Goal: Feedback & Contribution: Submit feedback/report problem

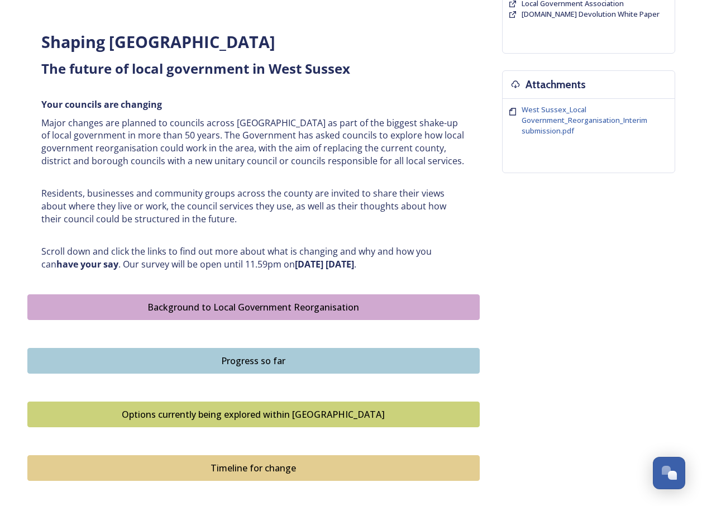
scroll to position [375, 0]
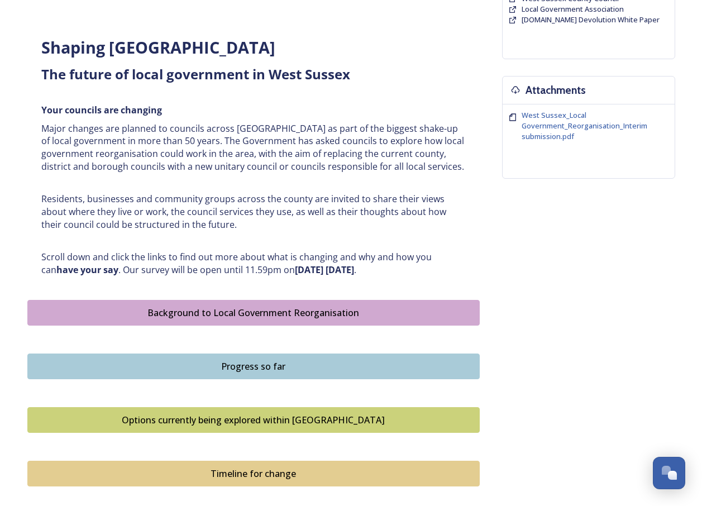
click at [224, 313] on div "Background to Local Government Reorganisation" at bounding box center [254, 312] width 440 height 13
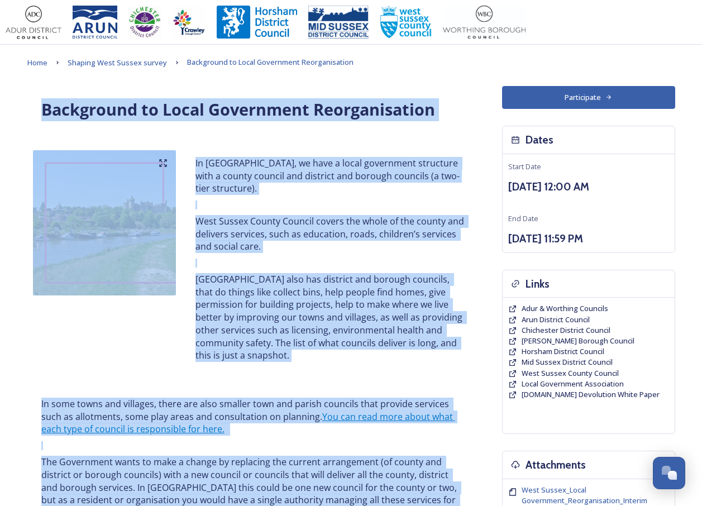
click at [94, 354] on div "In West Sussex, we have a local government structure with a county council and …" at bounding box center [253, 259] width 452 height 229
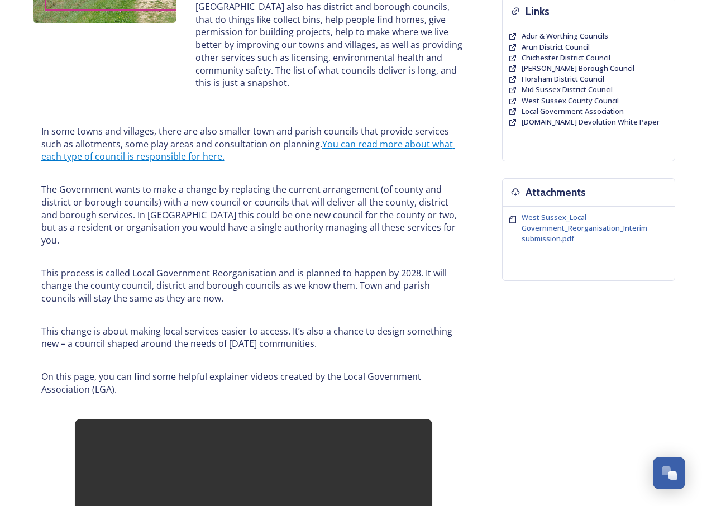
scroll to position [302, 0]
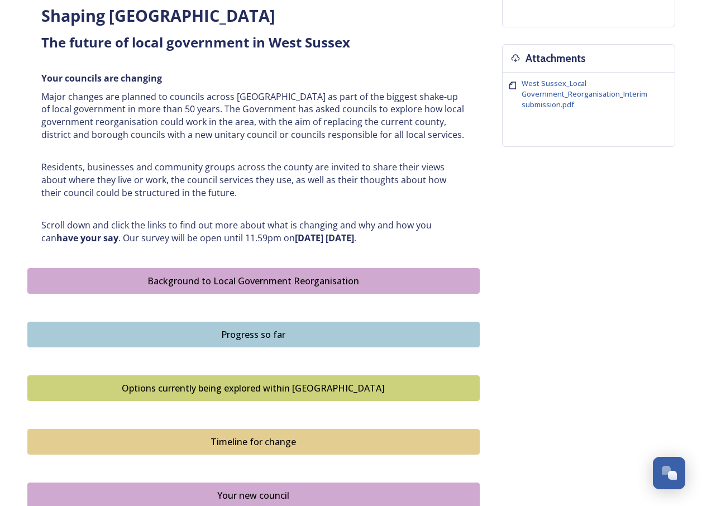
scroll to position [409, 0]
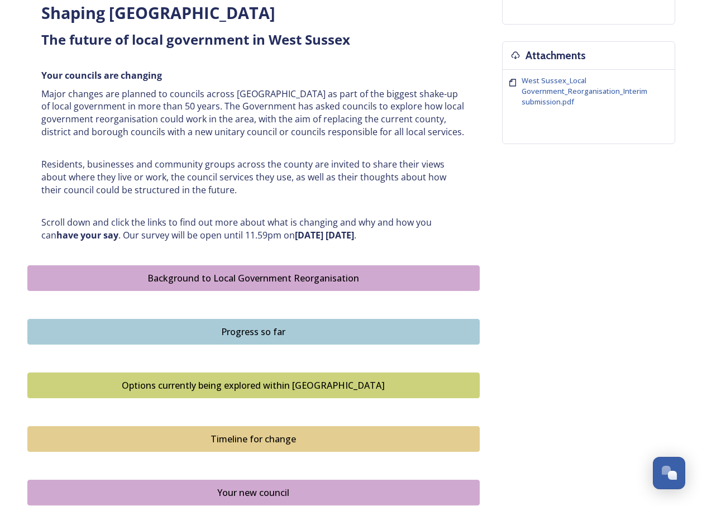
click at [238, 336] on div "Progress so far" at bounding box center [254, 331] width 440 height 13
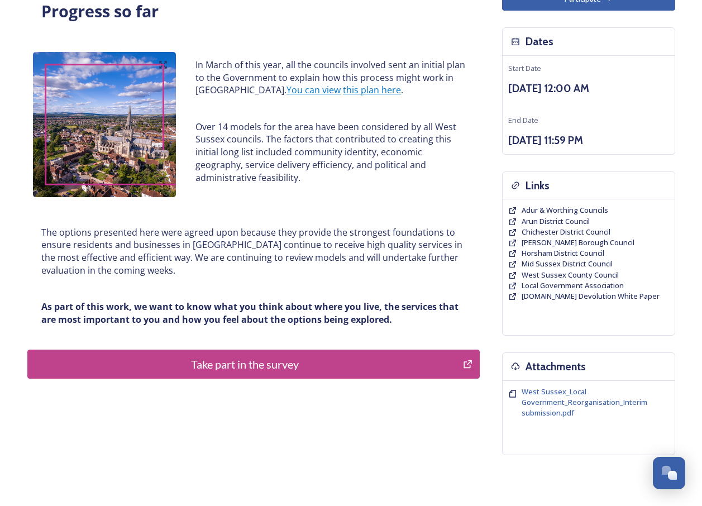
scroll to position [99, 0]
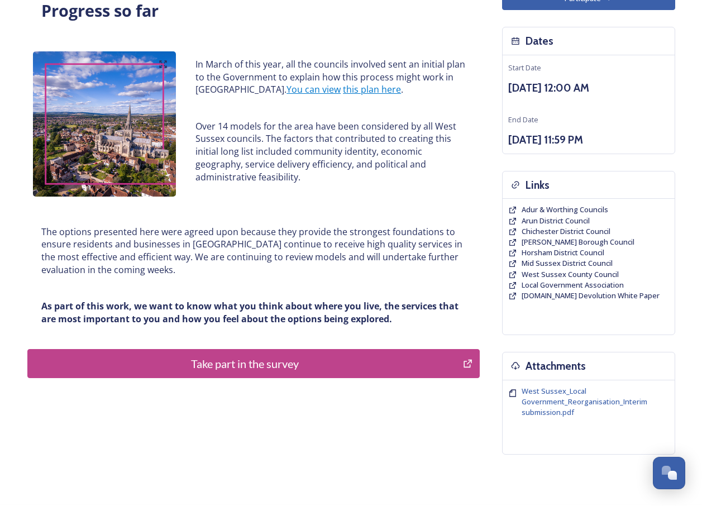
click at [245, 365] on div "Take part in the survey" at bounding box center [246, 363] width 424 height 17
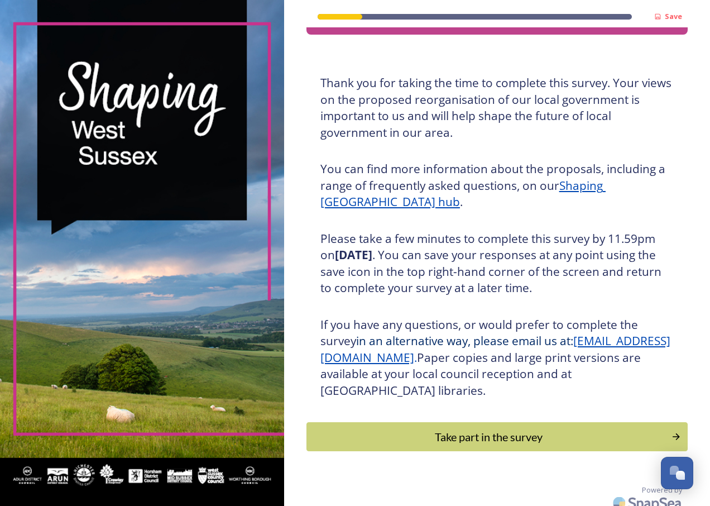
scroll to position [47, 0]
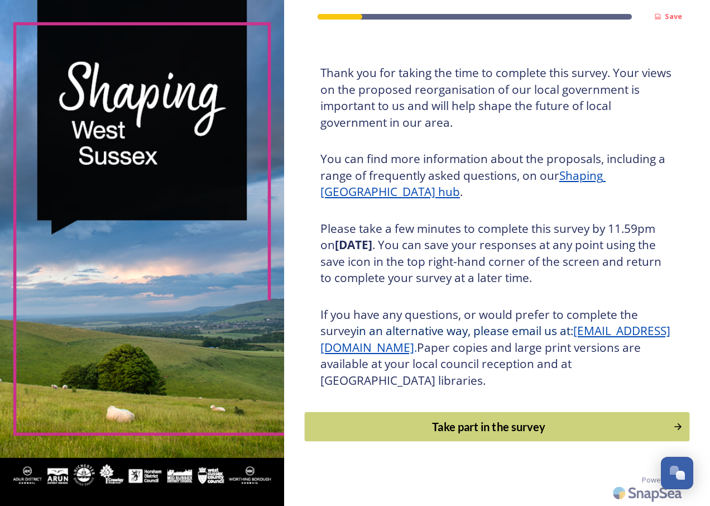
click at [477, 428] on div "Take part in the survey" at bounding box center [488, 426] width 356 height 17
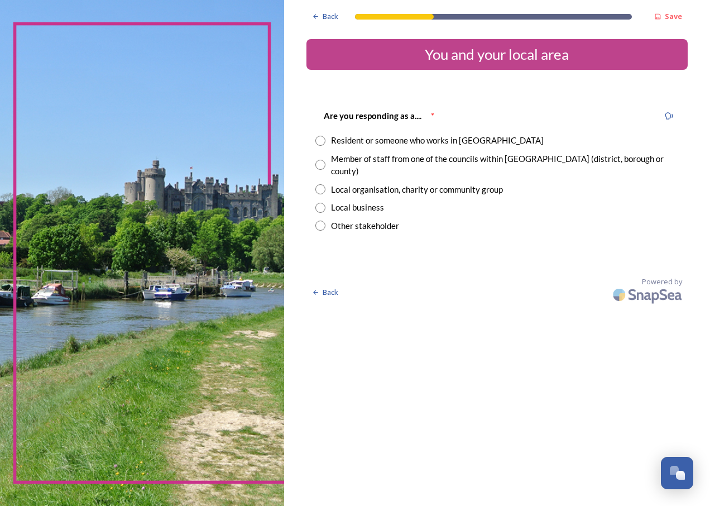
click at [320, 142] on input "radio" at bounding box center [320, 141] width 10 height 10
radio input "true"
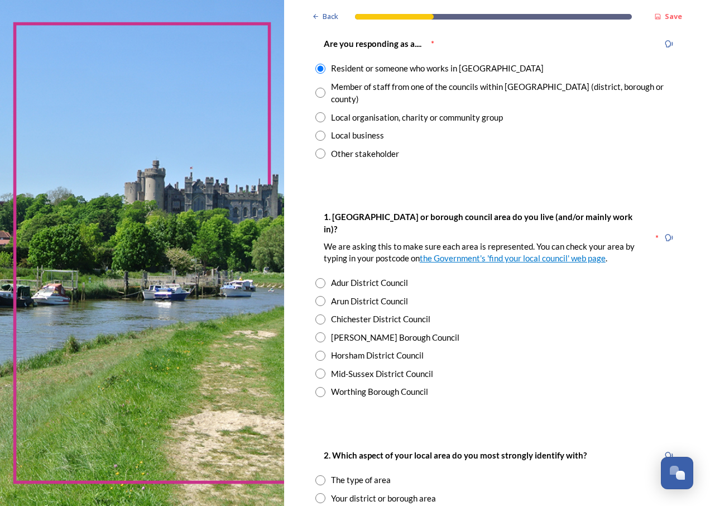
scroll to position [97, 0]
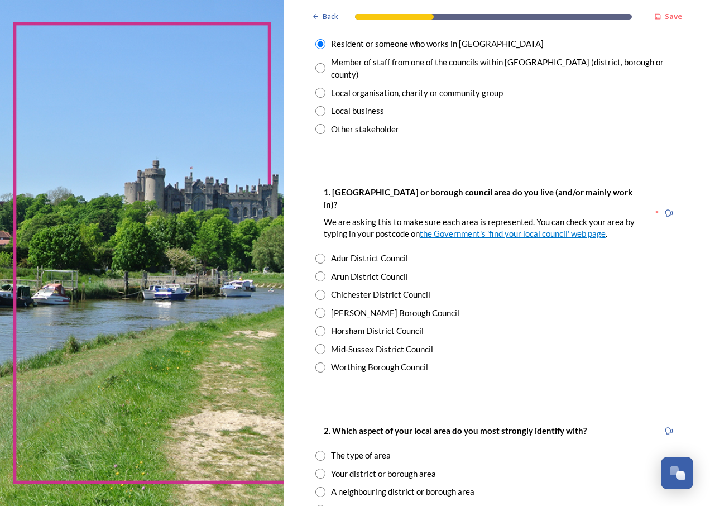
click at [318, 326] on input "radio" at bounding box center [320, 331] width 10 height 10
radio input "true"
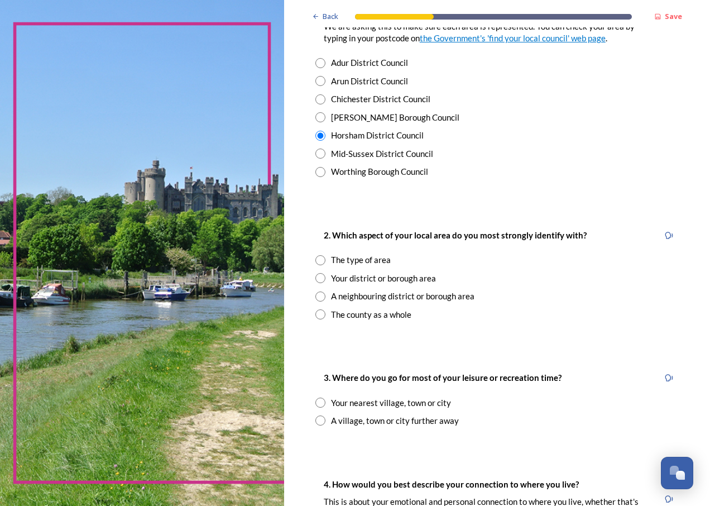
scroll to position [300, 0]
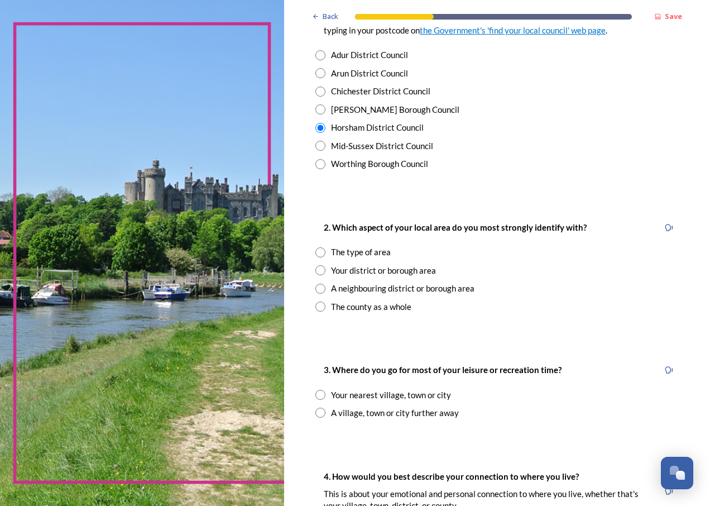
click at [317, 302] on input "radio" at bounding box center [320, 307] width 10 height 10
radio input "true"
click at [319, 390] on input "radio" at bounding box center [320, 395] width 10 height 10
radio input "true"
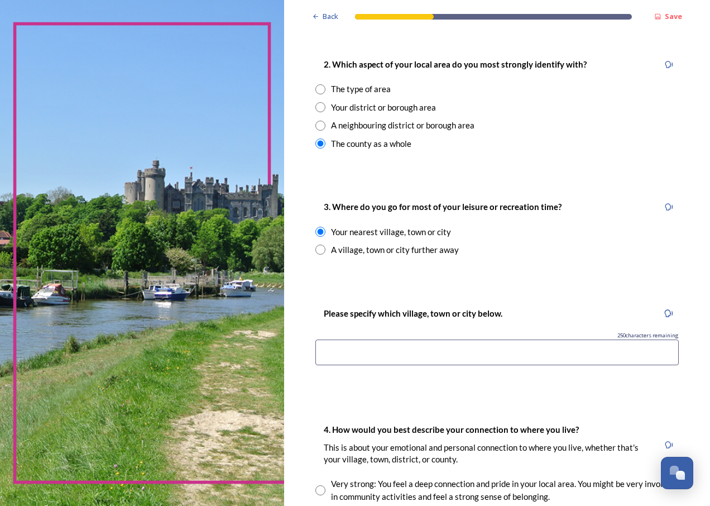
scroll to position [460, 0]
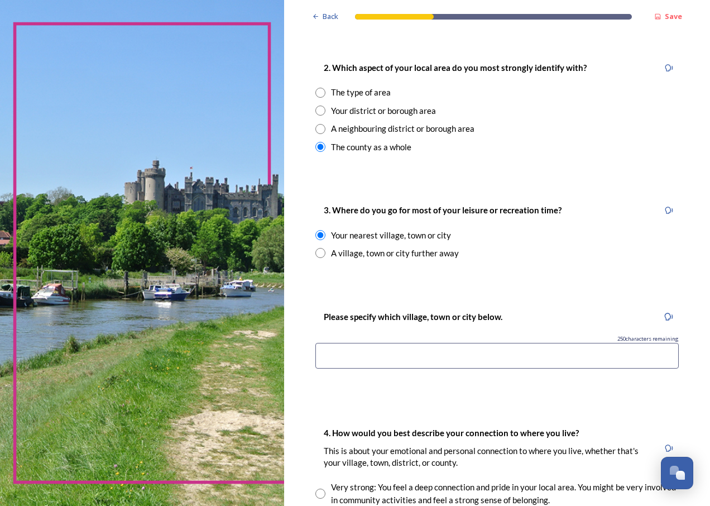
click at [337, 343] on input at bounding box center [497, 356] width 364 height 26
click at [358, 343] on input "Horsham & [PERSON_NAME]" at bounding box center [497, 356] width 364 height 26
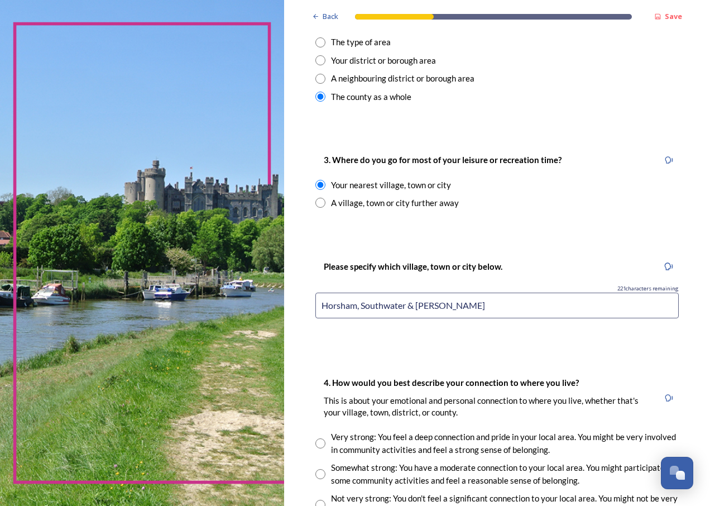
scroll to position [506, 0]
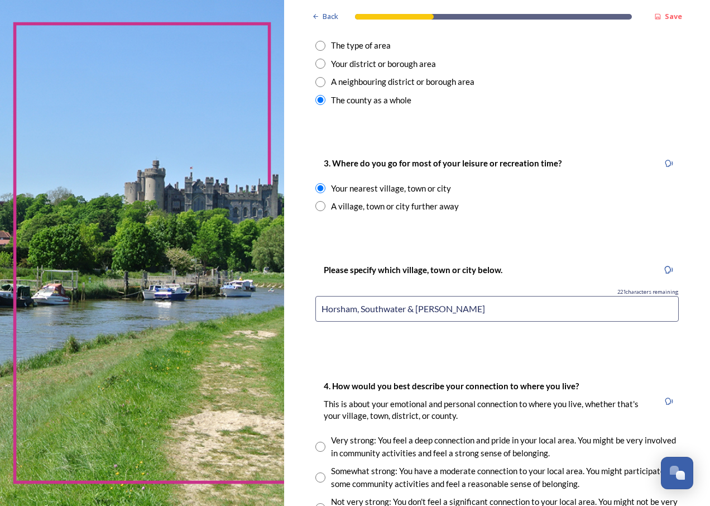
click at [362, 296] on input "Horsham, Southwater & [PERSON_NAME]" at bounding box center [497, 309] width 364 height 26
click at [381, 296] on input "Horsham, [GEOGRAPHIC_DATA], Southwater & [GEOGRAPHIC_DATA]" at bounding box center [497, 309] width 364 height 26
click at [536, 296] on input "[GEOGRAPHIC_DATA], [PERSON_NAME], [GEOGRAPHIC_DATA] & [GEOGRAPHIC_DATA]" at bounding box center [497, 309] width 364 height 26
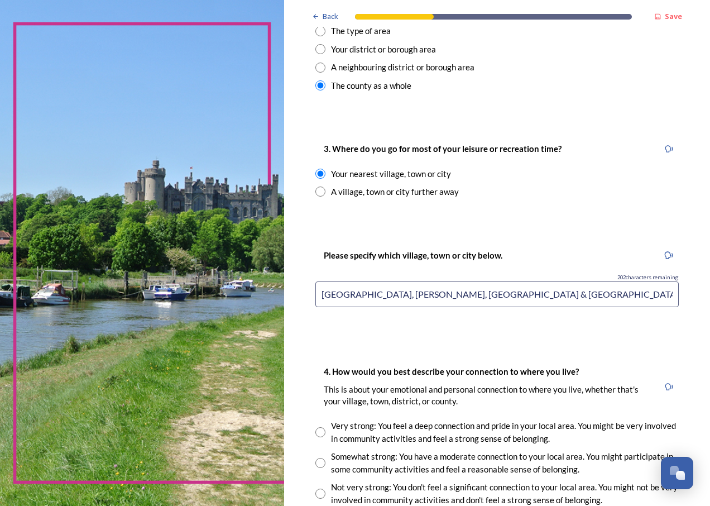
scroll to position [488, 0]
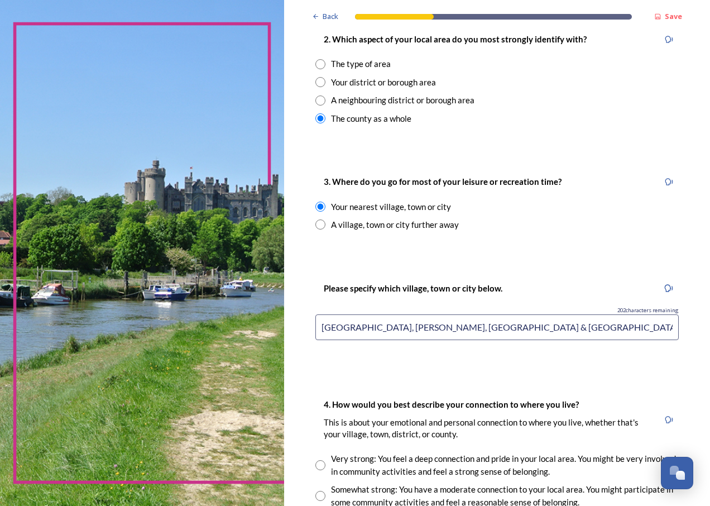
click at [384, 314] on input "[GEOGRAPHIC_DATA], [PERSON_NAME], [GEOGRAPHIC_DATA] & [GEOGRAPHIC_DATA]" at bounding box center [497, 327] width 364 height 26
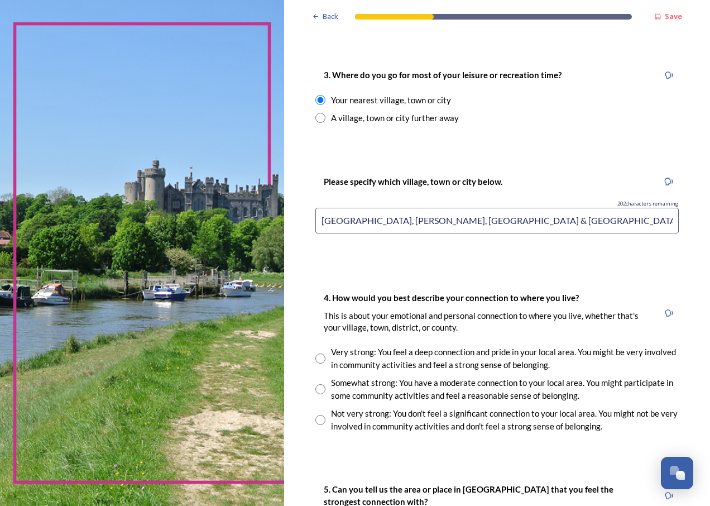
scroll to position [590, 0]
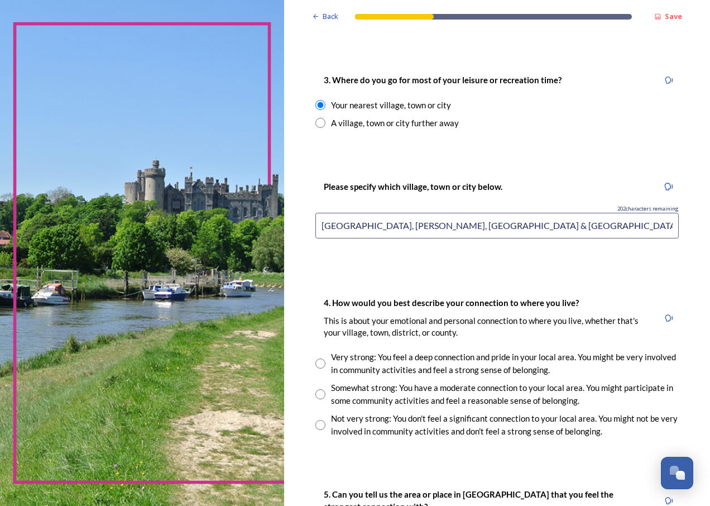
click at [494, 213] on input "[GEOGRAPHIC_DATA], [PERSON_NAME], [GEOGRAPHIC_DATA] & [GEOGRAPHIC_DATA]" at bounding box center [497, 226] width 364 height 26
click at [526, 213] on input "[GEOGRAPHIC_DATA], [PERSON_NAME], [GEOGRAPHIC_DATA], [GEOGRAPHIC_DATA]" at bounding box center [497, 226] width 364 height 26
type input "[GEOGRAPHIC_DATA], [PERSON_NAME], [GEOGRAPHIC_DATA], [GEOGRAPHIC_DATA] & [GEOGR…"
click at [326, 351] on div "Very strong: You feel a deep connection and pride in your local area. You might…" at bounding box center [497, 363] width 364 height 25
radio input "true"
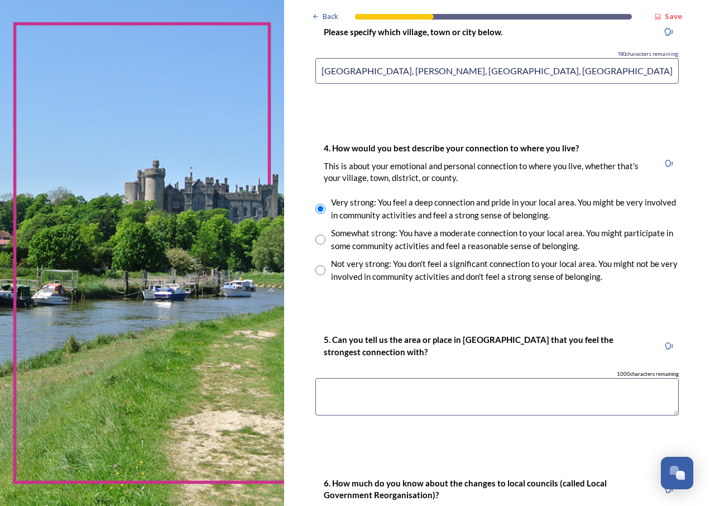
scroll to position [743, 0]
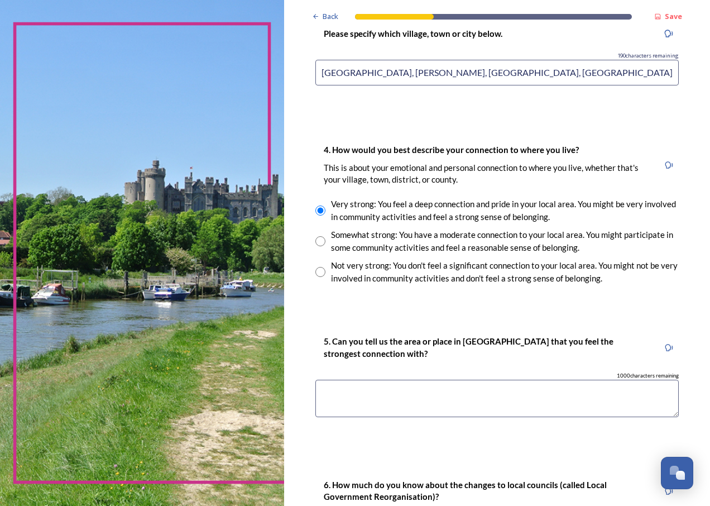
click at [333, 380] on textarea at bounding box center [497, 398] width 364 height 37
click at [474, 380] on textarea "Horsham, because that is where my family grew up" at bounding box center [497, 398] width 364 height 37
click at [517, 380] on textarea "Horsham, because that is where my children grew up" at bounding box center [497, 398] width 364 height 37
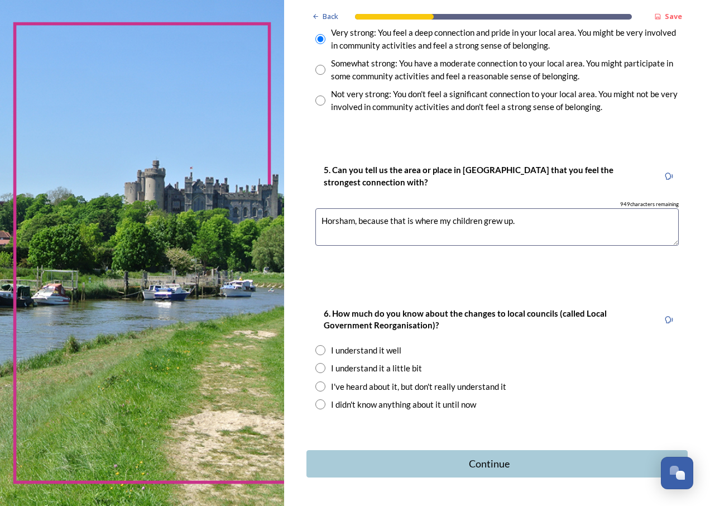
scroll to position [917, 0]
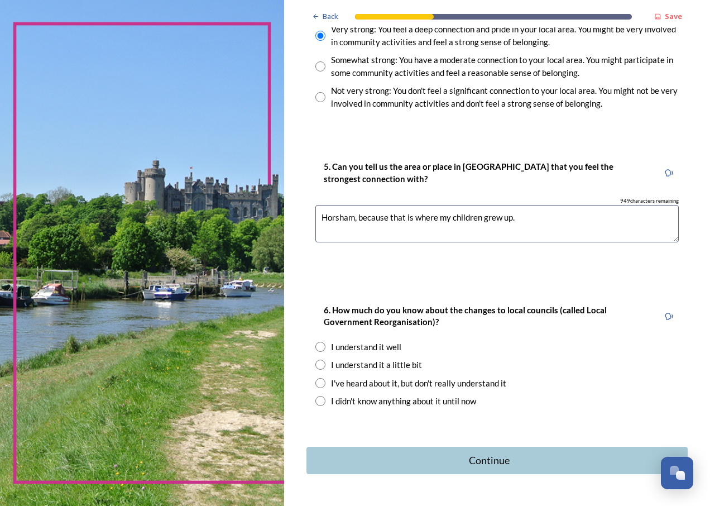
type textarea "Horsham, because that is where my children grew up."
click at [317, 342] on input "radio" at bounding box center [320, 347] width 10 height 10
radio input "true"
click at [478, 452] on div "Continue" at bounding box center [488, 459] width 357 height 15
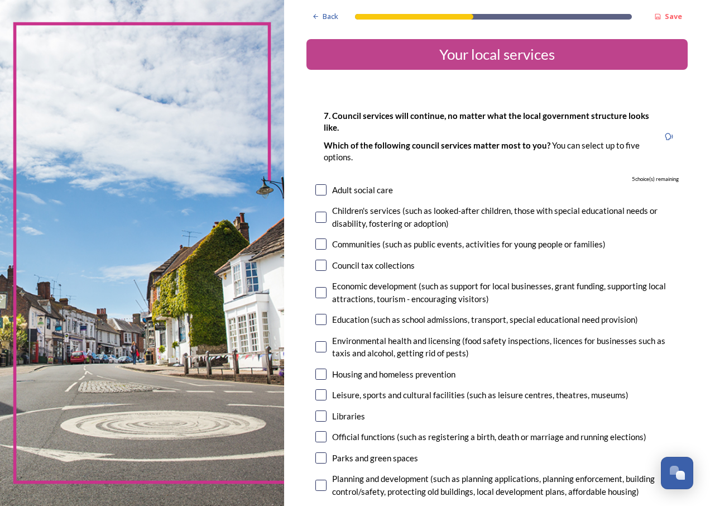
click at [322, 461] on input "checkbox" at bounding box center [320, 457] width 11 height 11
checkbox input "true"
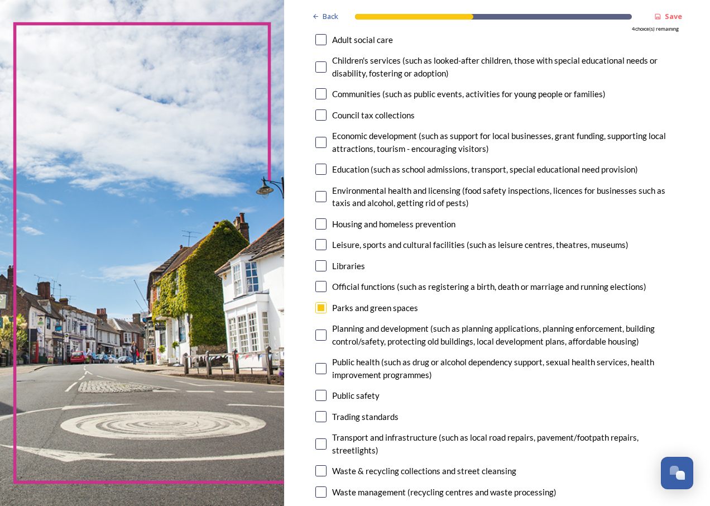
scroll to position [142, 0]
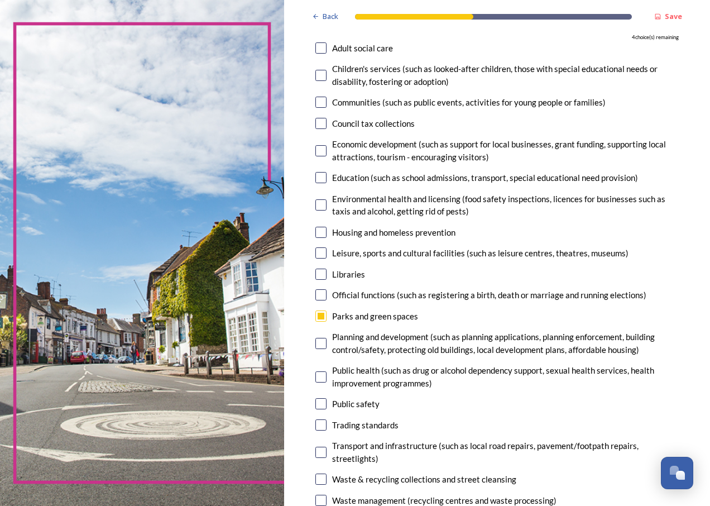
click at [323, 275] on input "checkbox" at bounding box center [320, 274] width 11 height 11
checkbox input "true"
click at [318, 477] on input "checkbox" at bounding box center [320, 479] width 11 height 11
checkbox input "true"
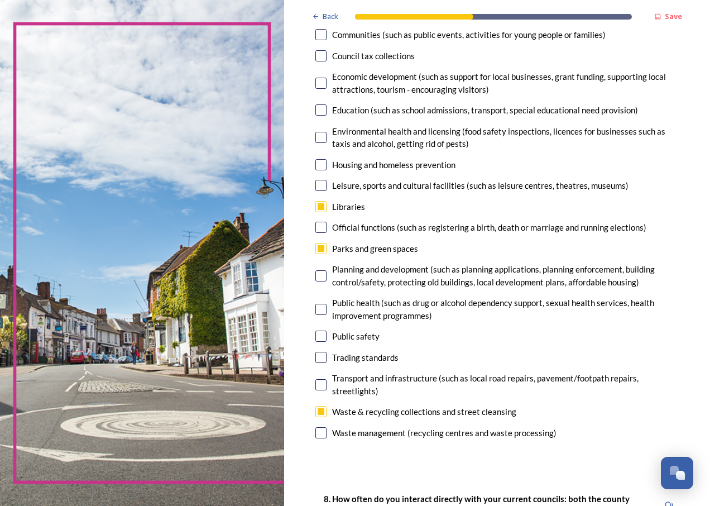
scroll to position [213, 0]
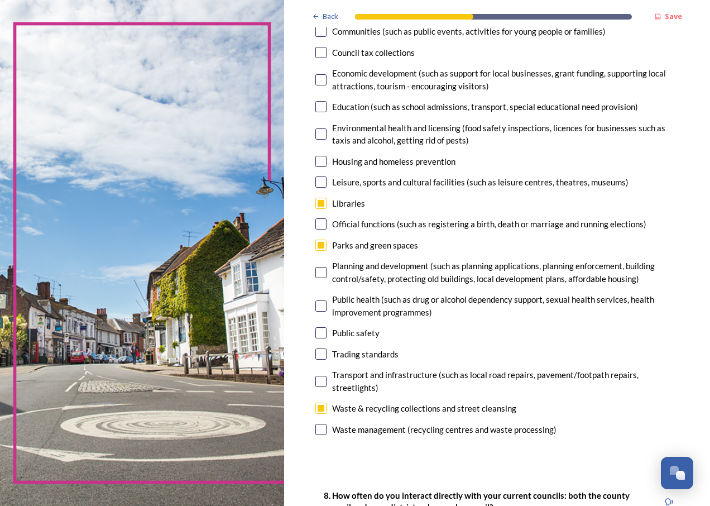
click at [319, 431] on input "checkbox" at bounding box center [320, 429] width 11 height 11
checkbox input "true"
click at [319, 379] on input "checkbox" at bounding box center [320, 381] width 11 height 11
checkbox input "true"
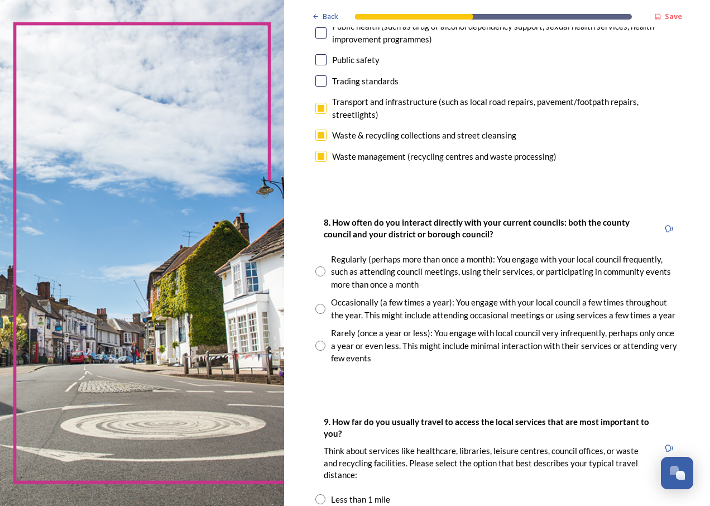
scroll to position [487, 0]
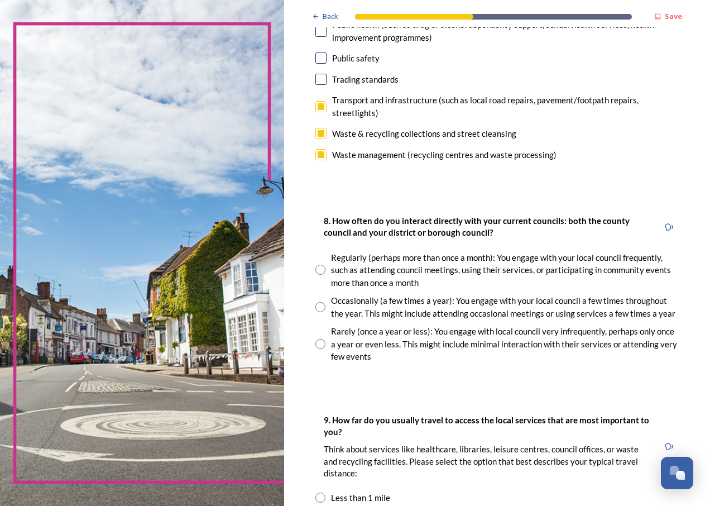
click at [321, 344] on input "radio" at bounding box center [320, 344] width 10 height 10
radio input "true"
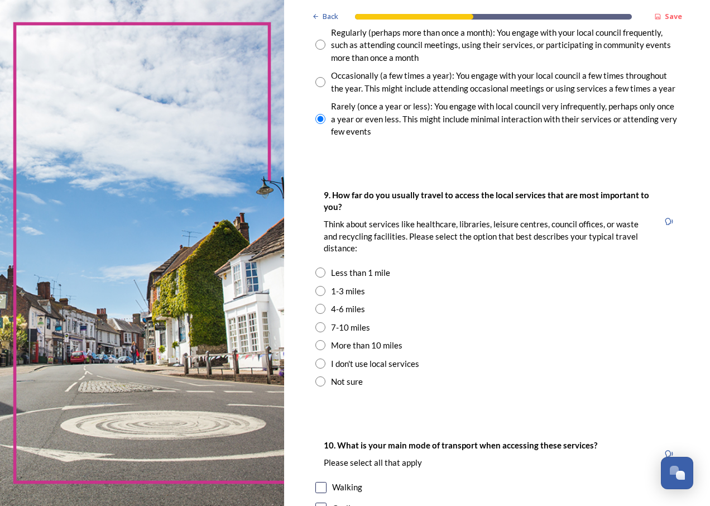
scroll to position [714, 0]
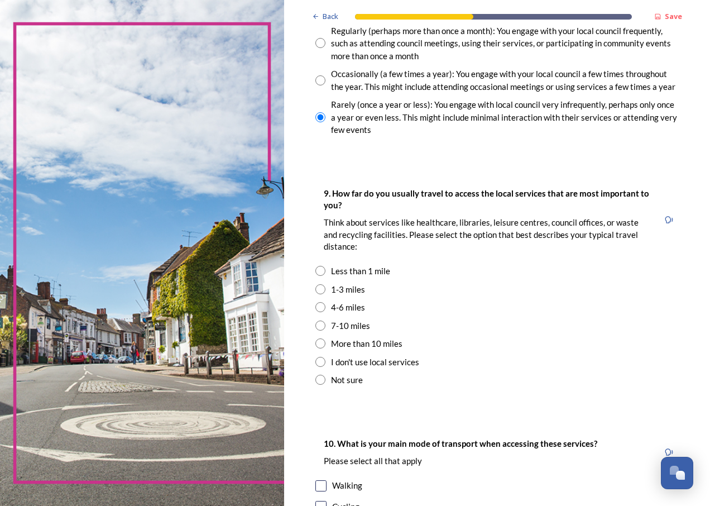
click at [321, 289] on input "radio" at bounding box center [320, 289] width 10 height 10
radio input "true"
click at [322, 308] on input "radio" at bounding box center [320, 307] width 10 height 10
radio input "true"
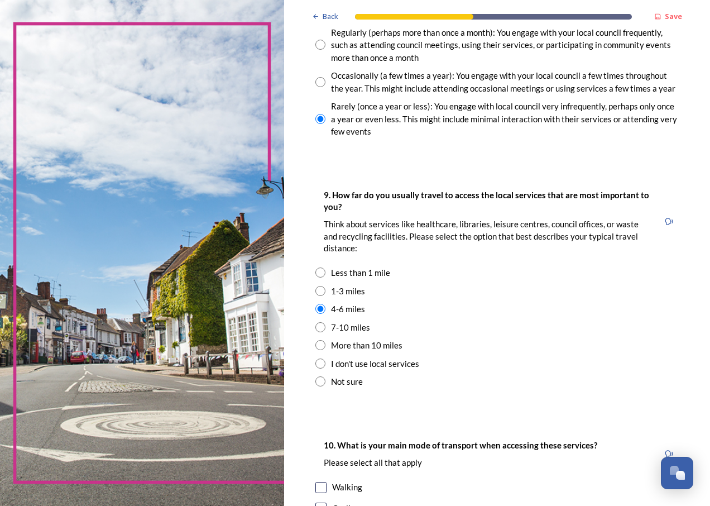
click at [321, 291] on input "radio" at bounding box center [320, 291] width 10 height 10
radio input "true"
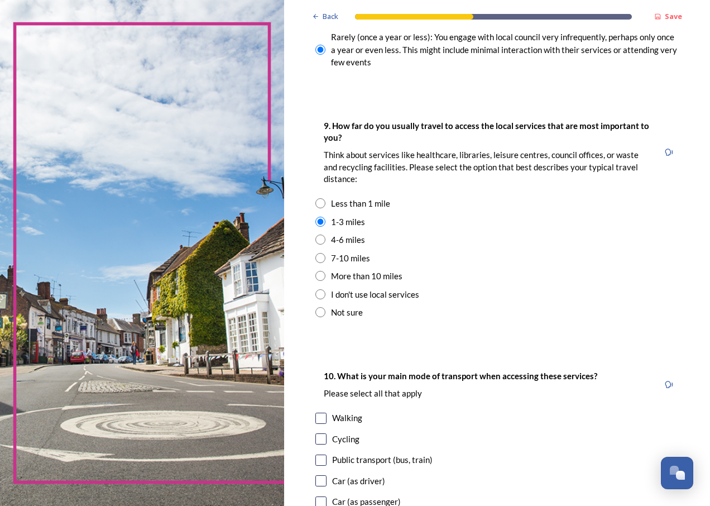
scroll to position [783, 0]
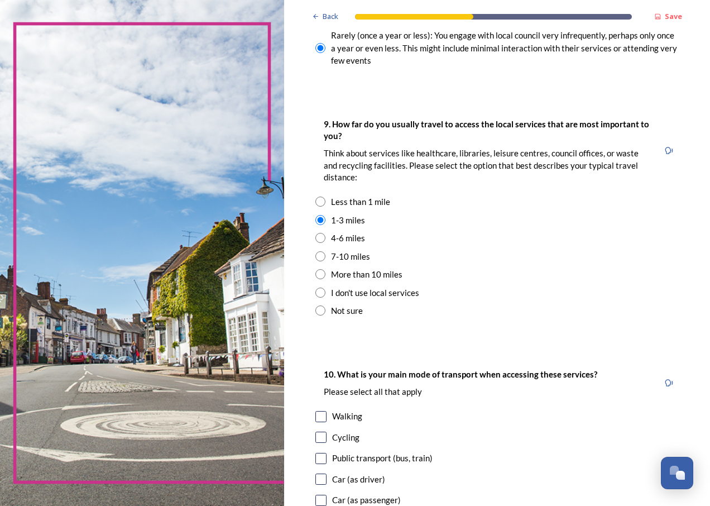
drag, startPoint x: 321, startPoint y: 241, endPoint x: 329, endPoint y: 243, distance: 9.4
click at [321, 240] on input "radio" at bounding box center [320, 238] width 10 height 10
radio input "true"
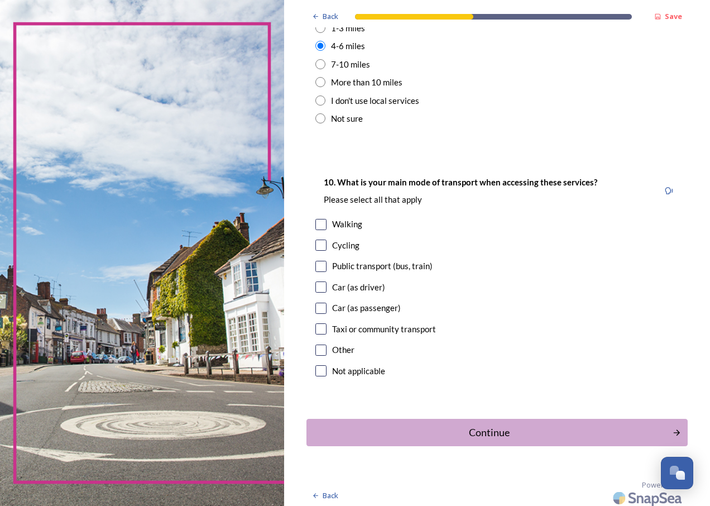
scroll to position [981, 0]
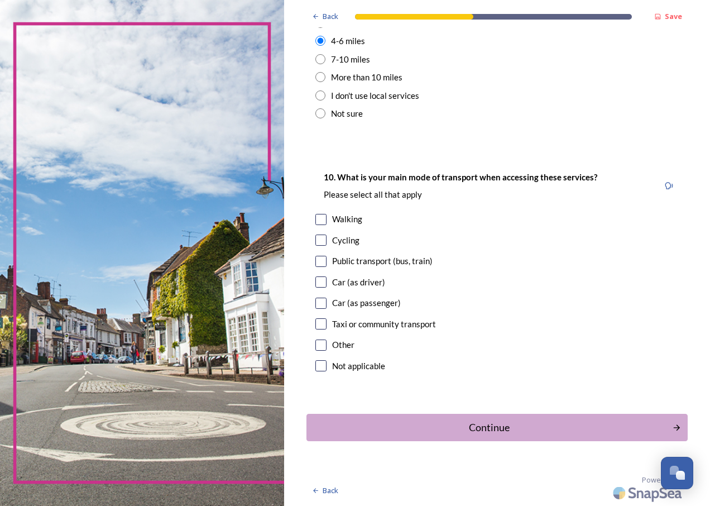
click at [319, 281] on input "checkbox" at bounding box center [320, 281] width 11 height 11
checkbox input "true"
click at [477, 426] on div "Continue" at bounding box center [490, 427] width 354 height 15
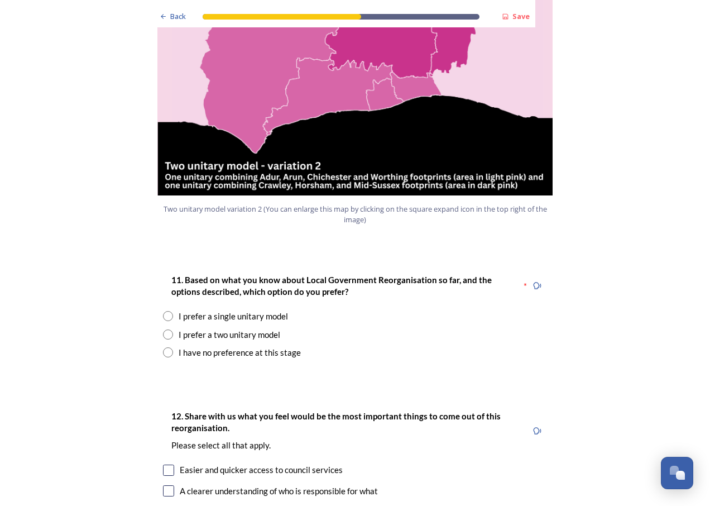
scroll to position [1301, 0]
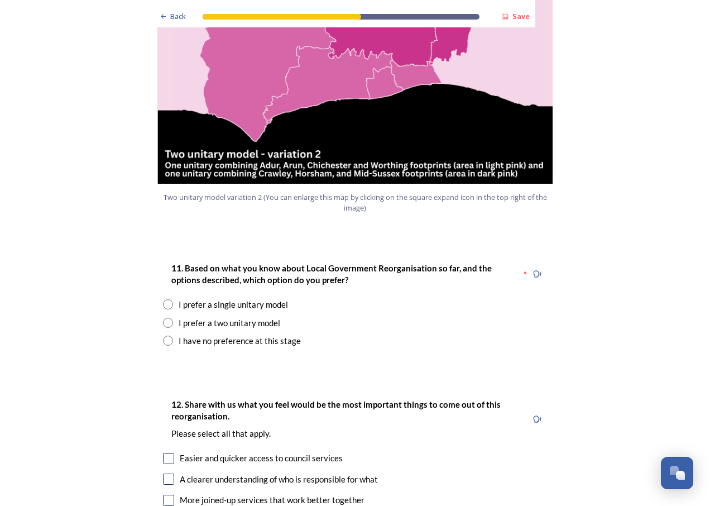
click at [164, 299] on input "radio" at bounding box center [168, 304] width 10 height 10
radio input "true"
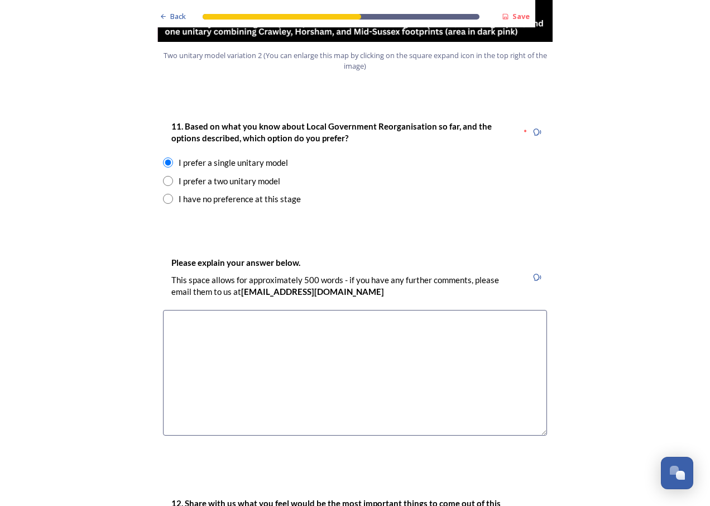
scroll to position [1447, 0]
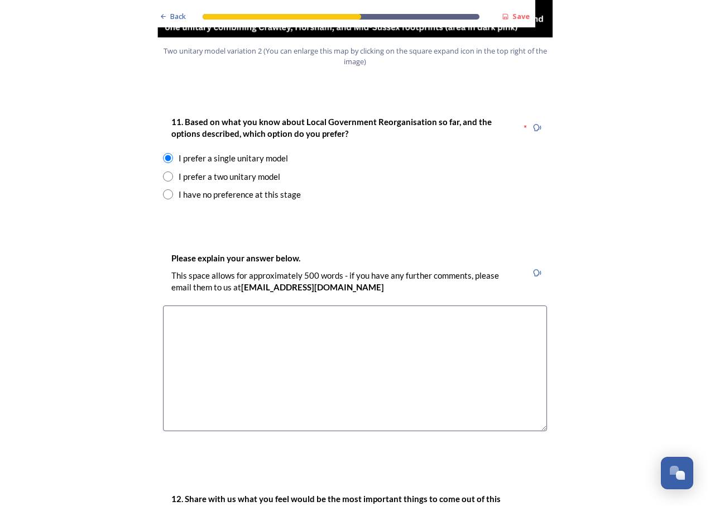
click at [181, 305] on textarea at bounding box center [355, 368] width 384 height 126
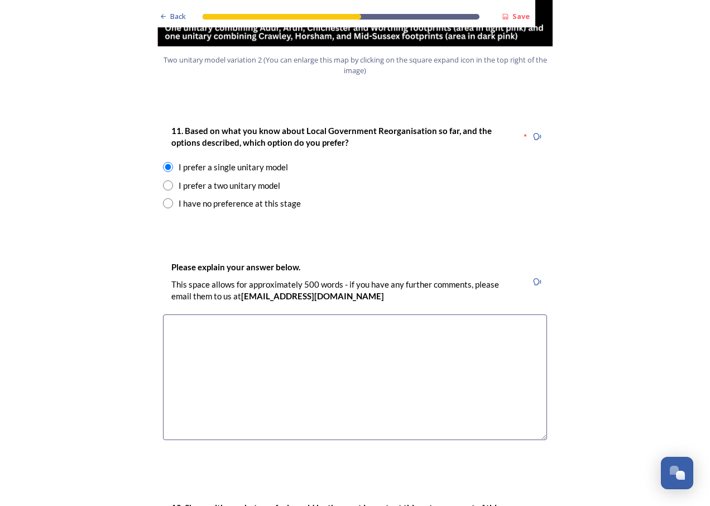
scroll to position [1456, 0]
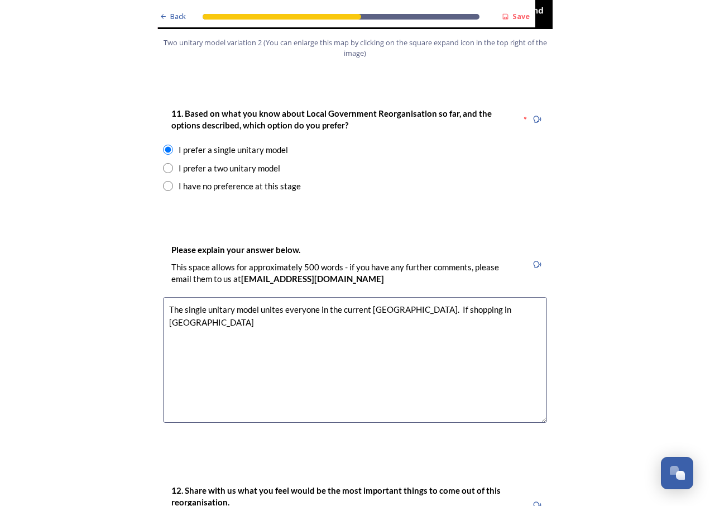
click at [513, 297] on textarea "The single unitary model unites everyone in the current [GEOGRAPHIC_DATA]. If s…" at bounding box center [355, 360] width 384 height 126
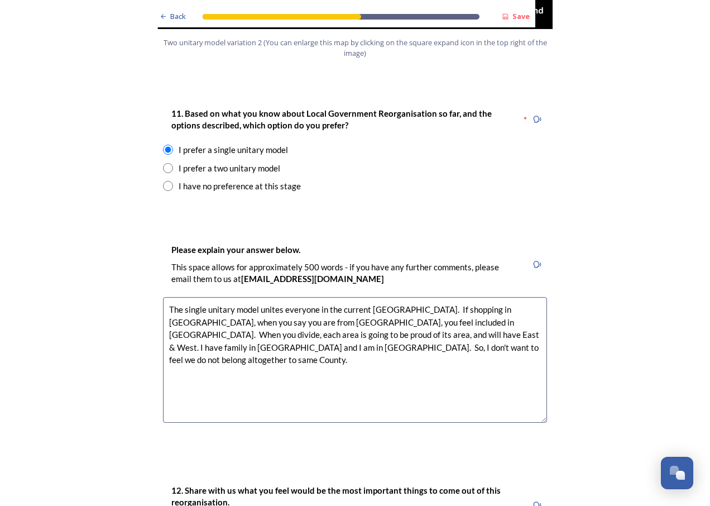
click at [346, 313] on textarea "The single unitary model unites everyone in the current [GEOGRAPHIC_DATA]. If s…" at bounding box center [355, 360] width 384 height 126
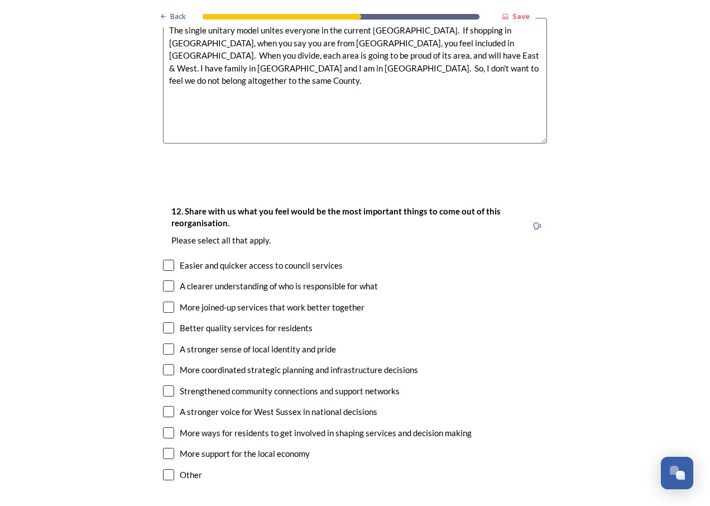
scroll to position [1739, 0]
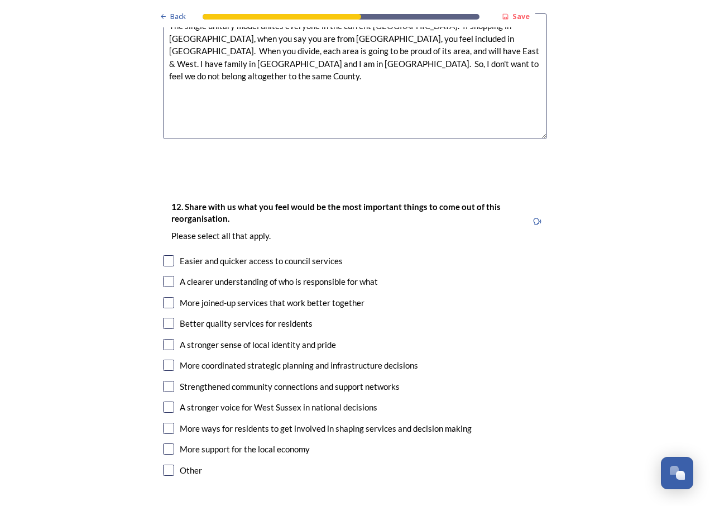
type textarea "The single unitary model unites everyone in the current [GEOGRAPHIC_DATA]. If s…"
click at [166, 255] on input "checkbox" at bounding box center [168, 260] width 11 height 11
checkbox input "true"
click at [166, 276] on input "checkbox" at bounding box center [168, 281] width 11 height 11
checkbox input "true"
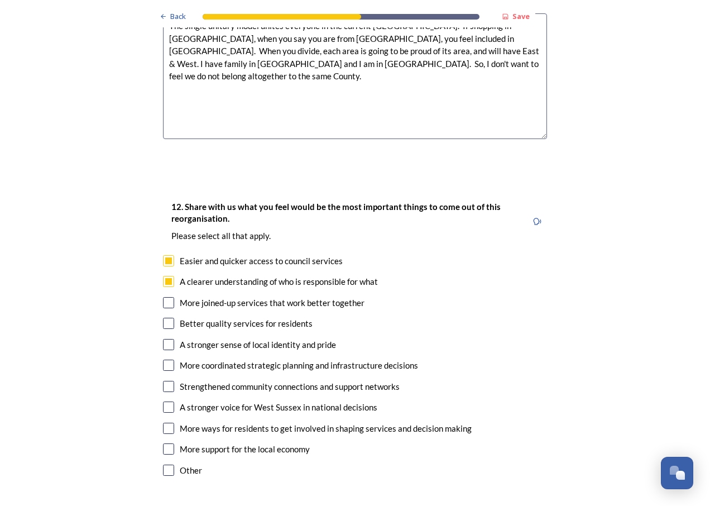
click at [166, 297] on input "checkbox" at bounding box center [168, 302] width 11 height 11
checkbox input "true"
click at [163, 318] on input "checkbox" at bounding box center [168, 323] width 11 height 11
checkbox input "true"
click at [164, 339] on input "checkbox" at bounding box center [168, 344] width 11 height 11
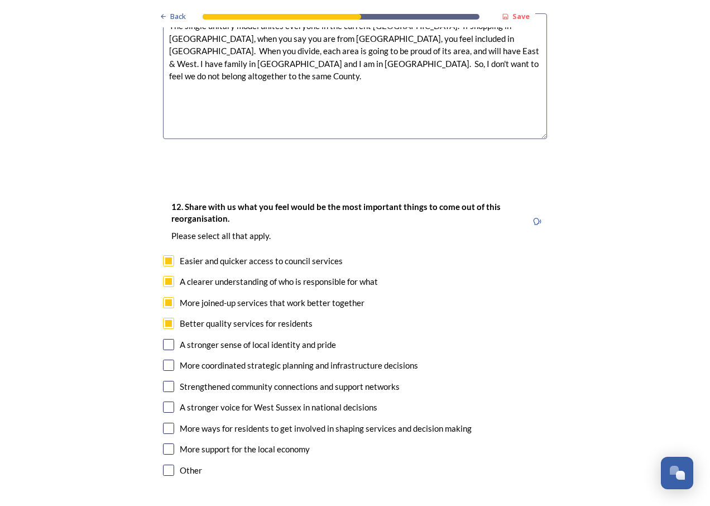
checkbox input "true"
click at [163, 401] on input "checkbox" at bounding box center [168, 406] width 11 height 11
checkbox input "true"
click at [169, 381] on input "checkbox" at bounding box center [168, 386] width 11 height 11
checkbox input "true"
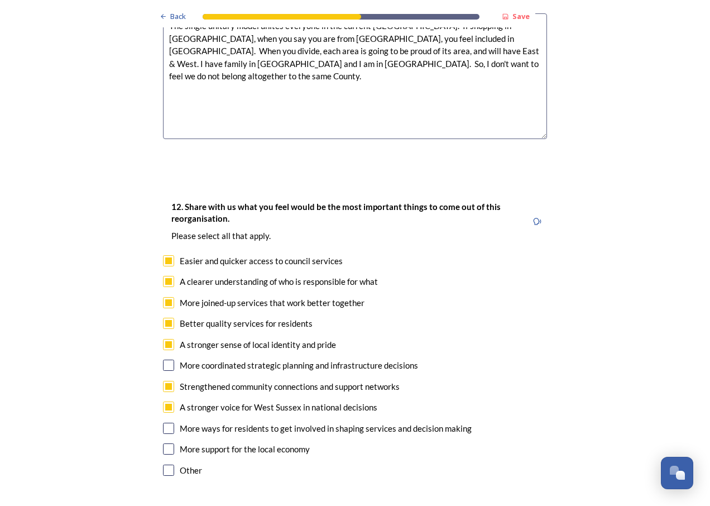
click at [169, 360] on input "checkbox" at bounding box center [168, 365] width 11 height 11
checkbox input "true"
click at [163, 423] on input "checkbox" at bounding box center [168, 428] width 11 height 11
checkbox input "true"
click at [166, 443] on input "checkbox" at bounding box center [168, 448] width 11 height 11
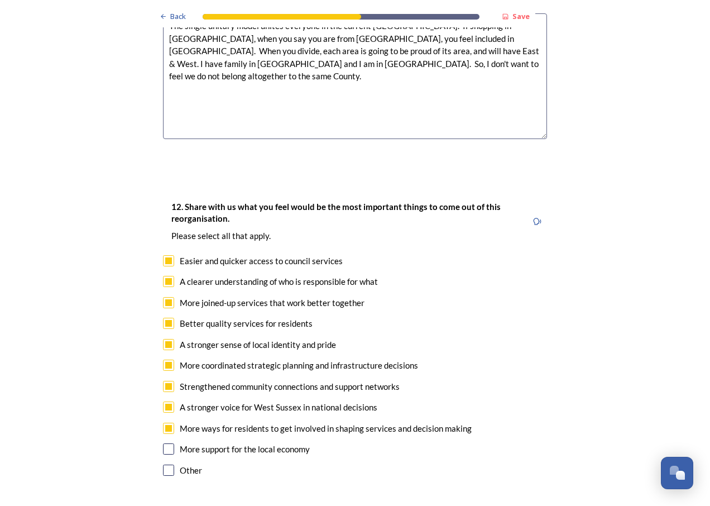
checkbox input "true"
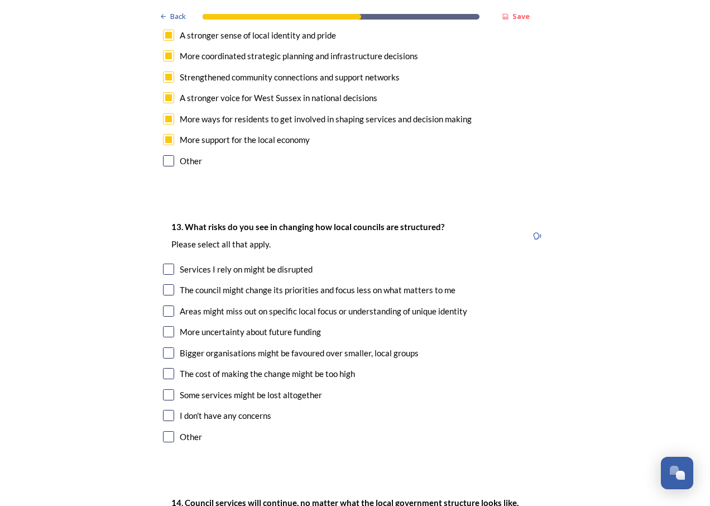
scroll to position [2062, 0]
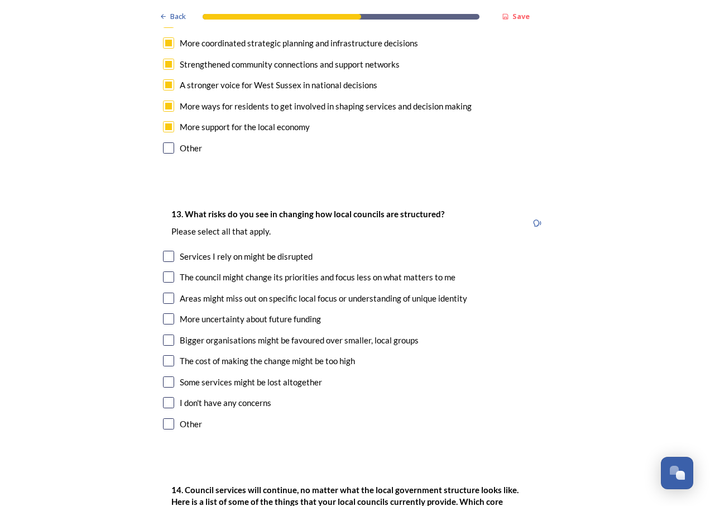
click at [166, 251] on input "checkbox" at bounding box center [168, 256] width 11 height 11
checkbox input "true"
click at [163, 313] on input "checkbox" at bounding box center [168, 318] width 11 height 11
checkbox input "true"
click at [166, 355] on input "checkbox" at bounding box center [168, 360] width 11 height 11
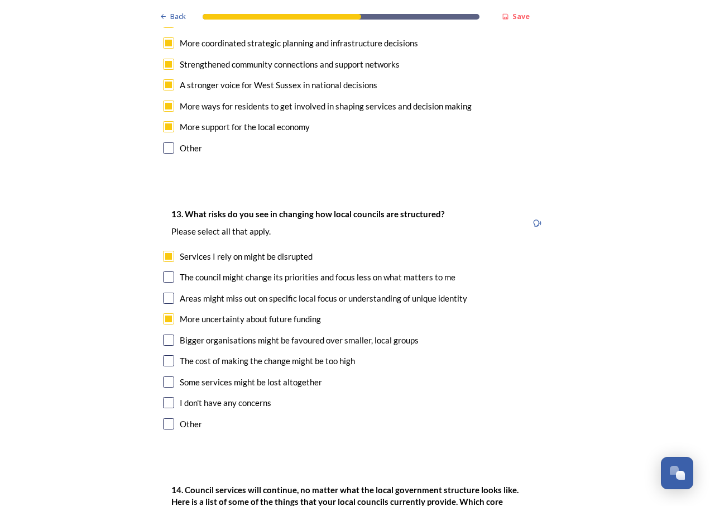
checkbox input "true"
click at [163, 376] on input "checkbox" at bounding box center [168, 381] width 11 height 11
checkbox input "true"
click at [164, 334] on input "checkbox" at bounding box center [168, 339] width 11 height 11
checkbox input "true"
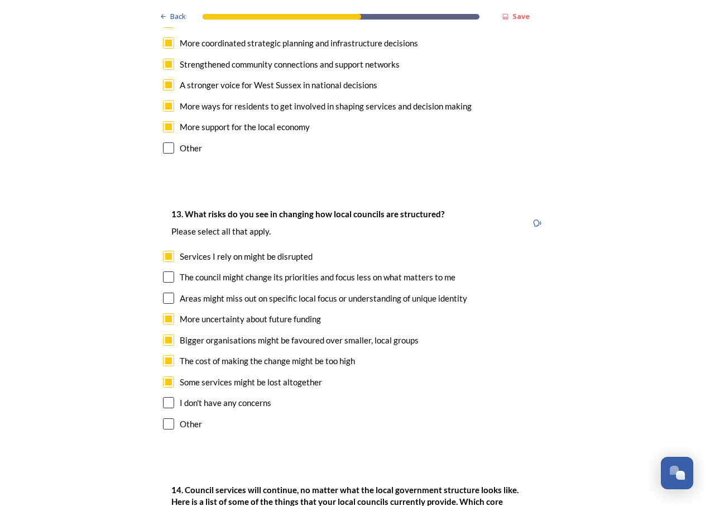
click at [166, 271] on input "checkbox" at bounding box center [168, 276] width 11 height 11
checkbox input "true"
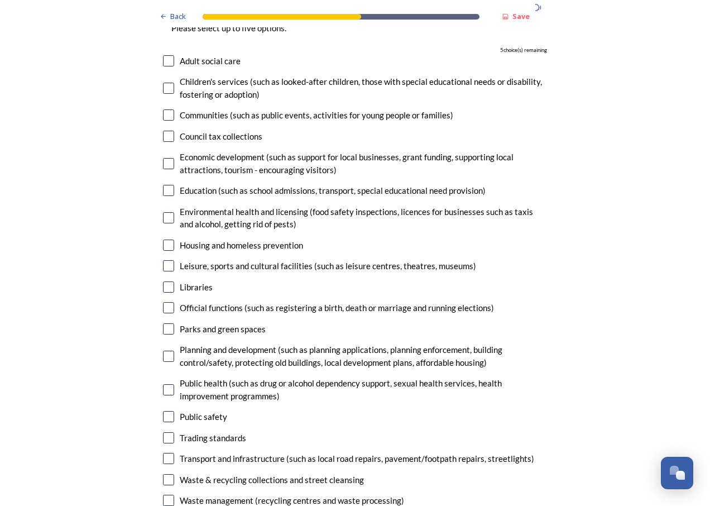
scroll to position [2560, 0]
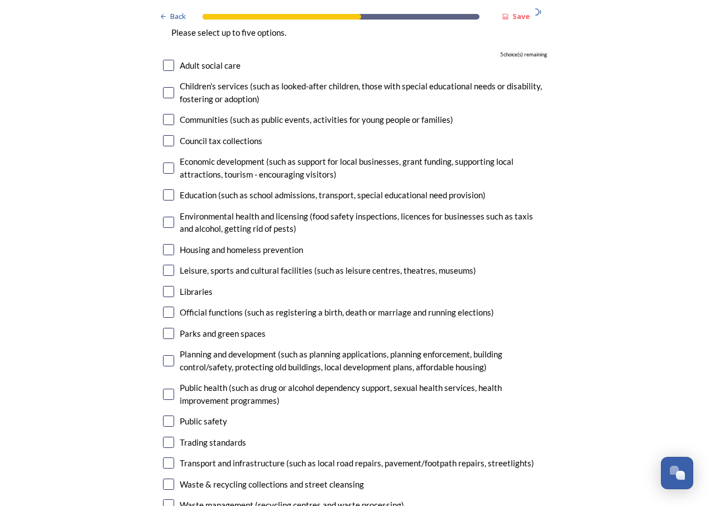
click at [166, 457] on input "checkbox" at bounding box center [168, 462] width 11 height 11
checkbox input "true"
click at [165, 415] on input "checkbox" at bounding box center [168, 420] width 11 height 11
checkbox input "true"
click at [165, 389] on input "checkbox" at bounding box center [168, 394] width 11 height 11
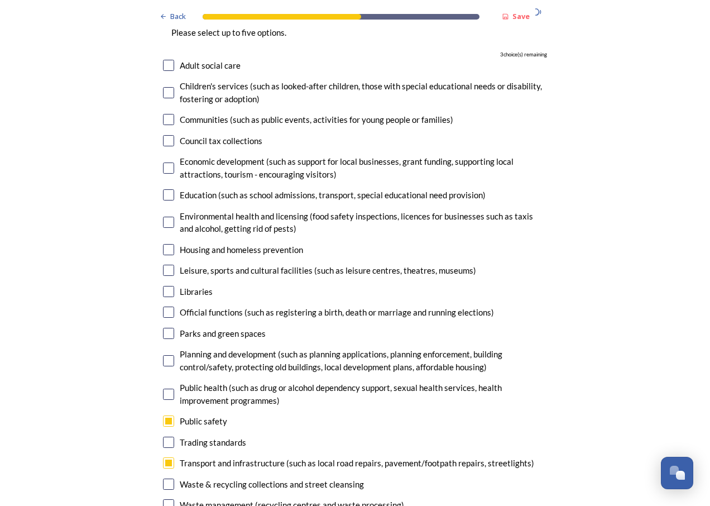
checkbox input "true"
click at [163, 355] on input "checkbox" at bounding box center [168, 360] width 11 height 11
checkbox input "true"
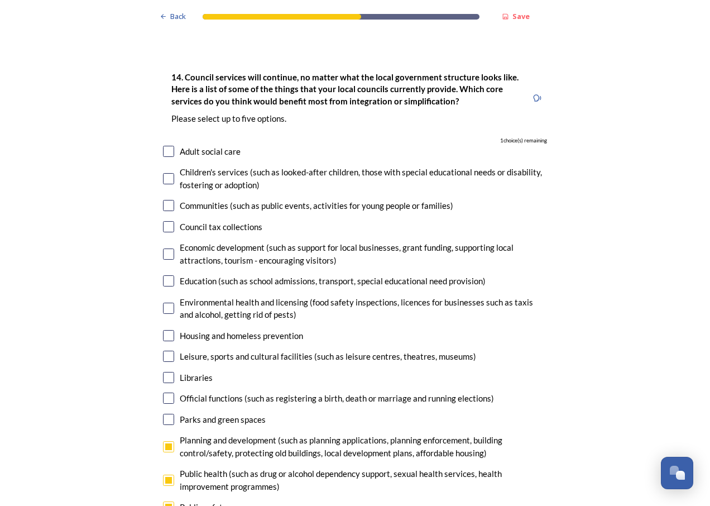
scroll to position [2479, 0]
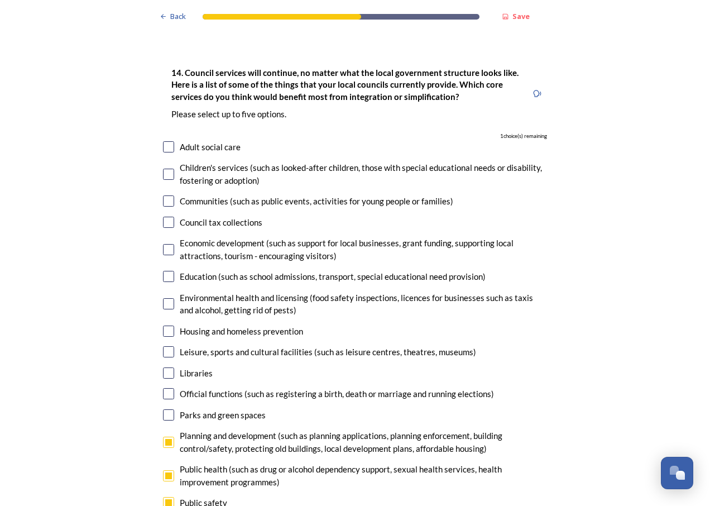
click at [166, 271] on input "checkbox" at bounding box center [168, 276] width 11 height 11
checkbox input "true"
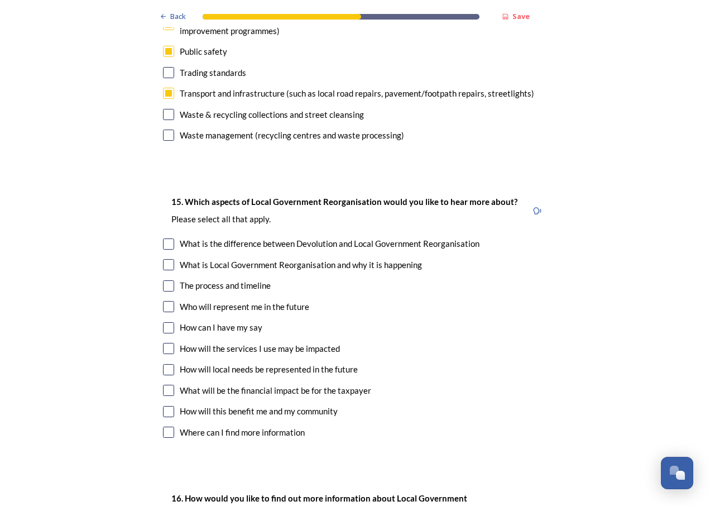
scroll to position [2925, 0]
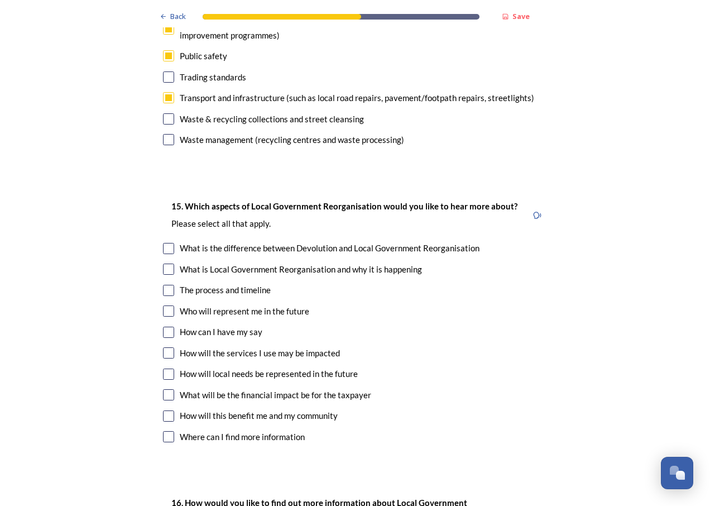
click at [167, 410] on input "checkbox" at bounding box center [168, 415] width 11 height 11
checkbox input "true"
click at [166, 389] on input "checkbox" at bounding box center [168, 394] width 11 height 11
checkbox input "true"
click at [168, 369] on input "checkbox" at bounding box center [168, 374] width 11 height 11
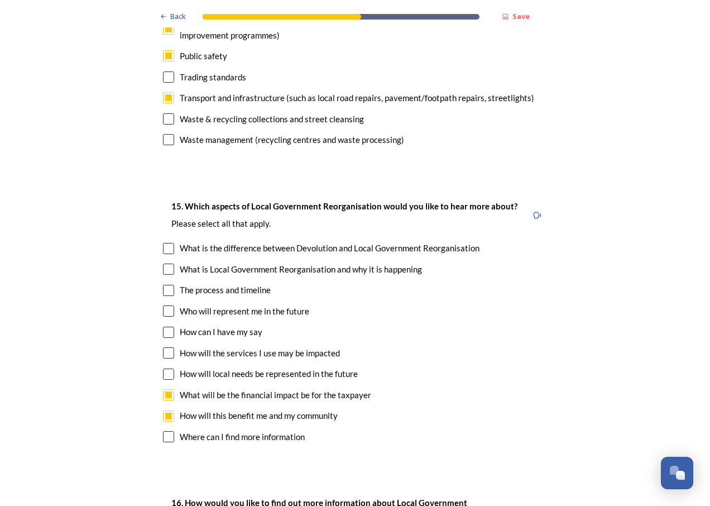
checkbox input "true"
click at [168, 347] on input "checkbox" at bounding box center [168, 352] width 11 height 11
checkbox input "true"
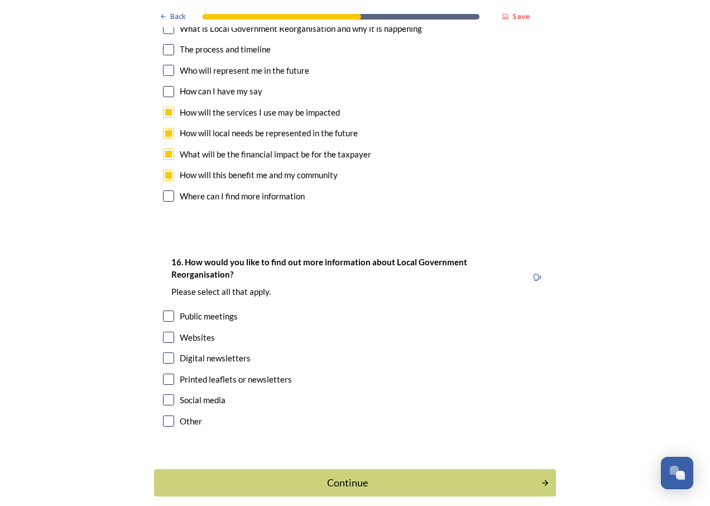
scroll to position [3174, 0]
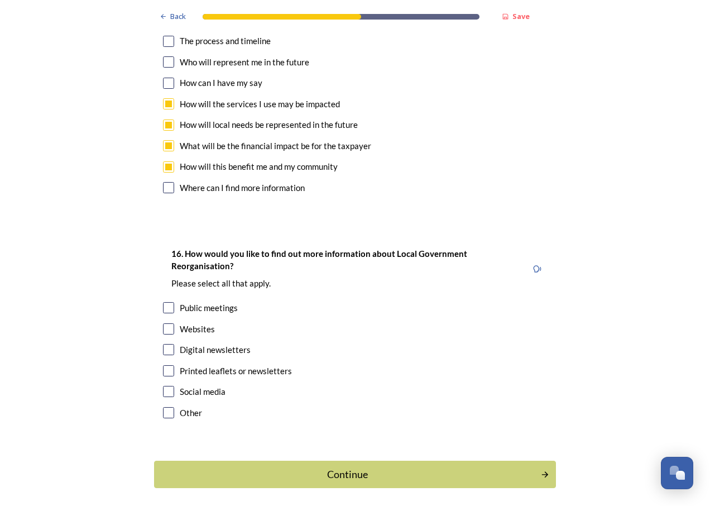
click at [165, 344] on input "checkbox" at bounding box center [168, 349] width 11 height 11
checkbox input "true"
click at [166, 365] on input "checkbox" at bounding box center [168, 370] width 11 height 11
checkbox input "true"
click at [346, 467] on div "Continue" at bounding box center [348, 474] width 378 height 15
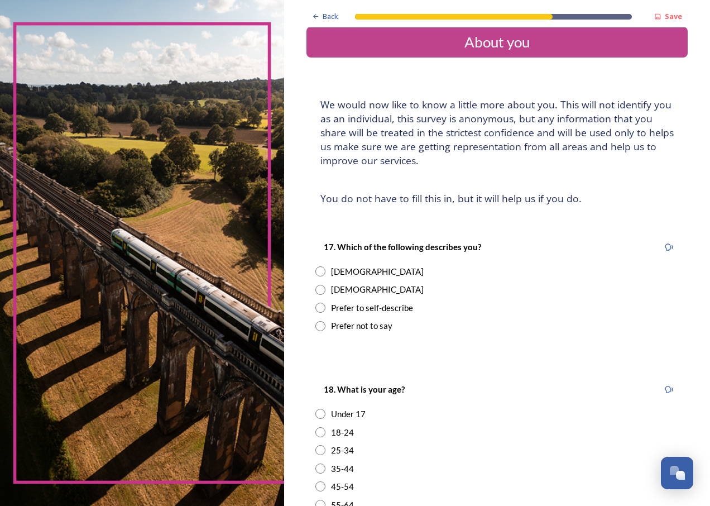
scroll to position [0, 0]
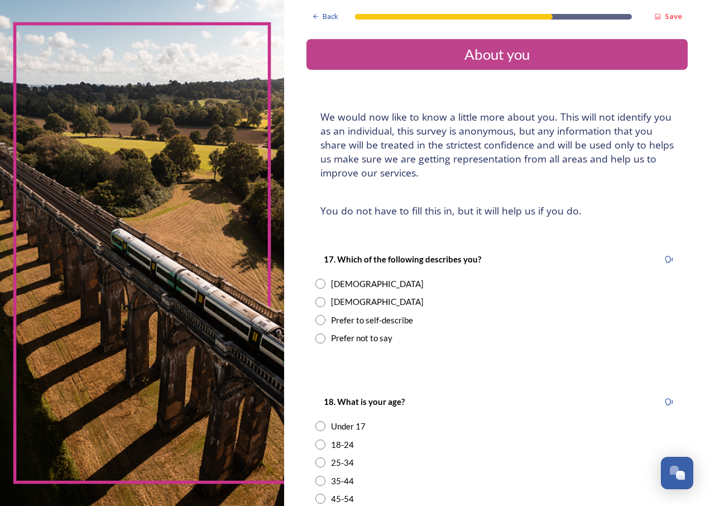
click at [316, 284] on input "radio" at bounding box center [320, 284] width 10 height 10
radio input "true"
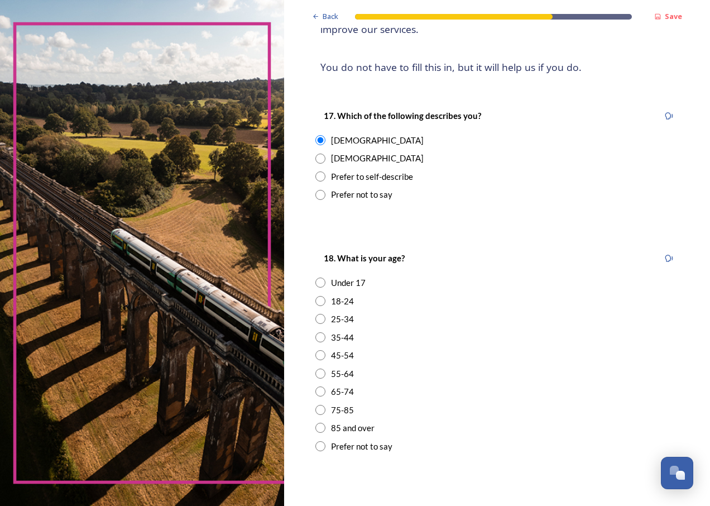
scroll to position [169, 0]
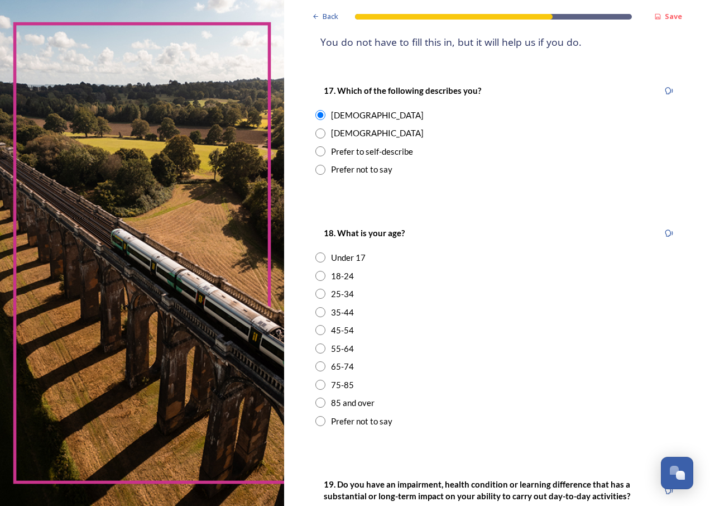
click at [315, 348] on input "radio" at bounding box center [320, 348] width 10 height 10
radio input "true"
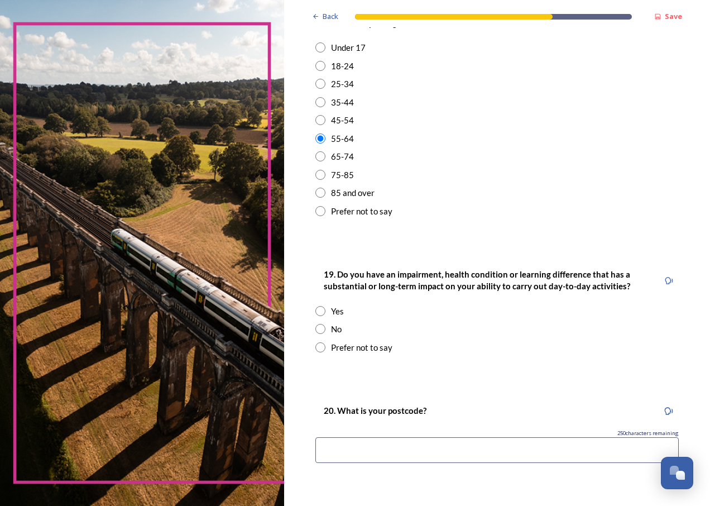
scroll to position [388, 0]
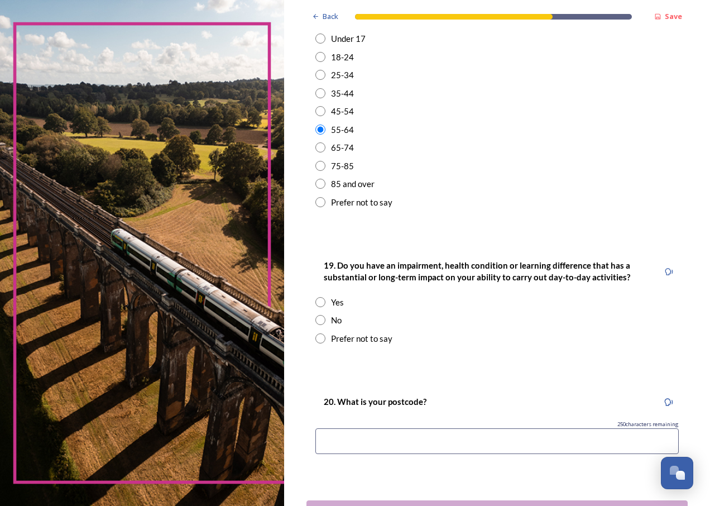
click at [317, 319] on input "radio" at bounding box center [320, 320] width 10 height 10
radio input "true"
click at [348, 438] on input at bounding box center [497, 441] width 364 height 26
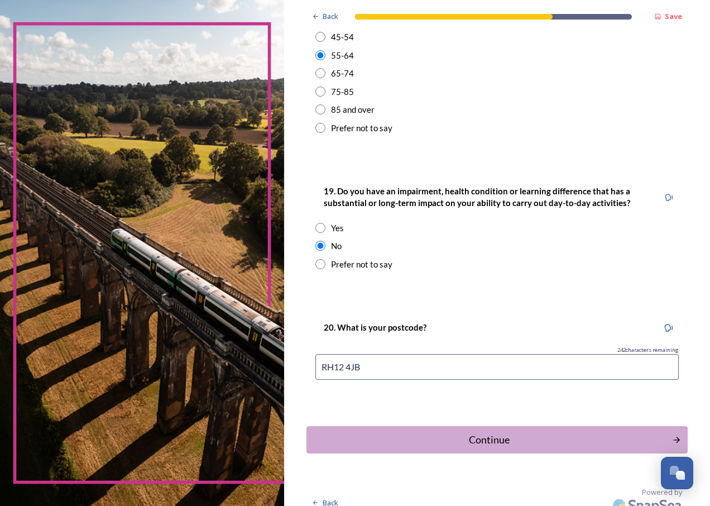
scroll to position [474, 0]
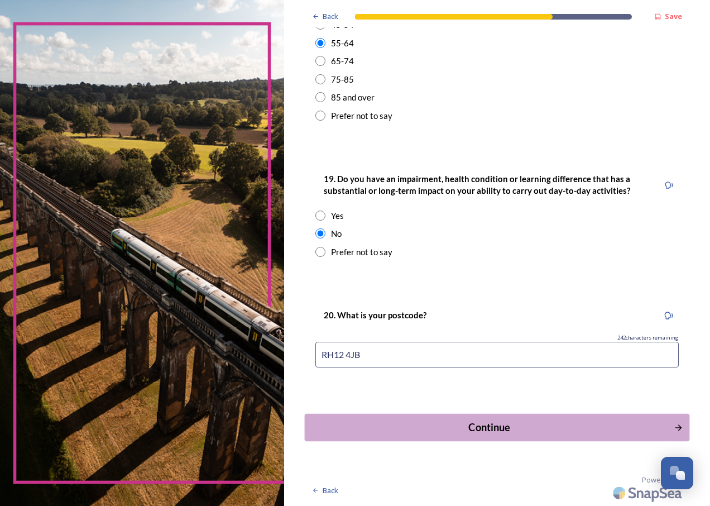
type input "RH12 4JB"
click at [480, 428] on div "Continue" at bounding box center [488, 427] width 357 height 15
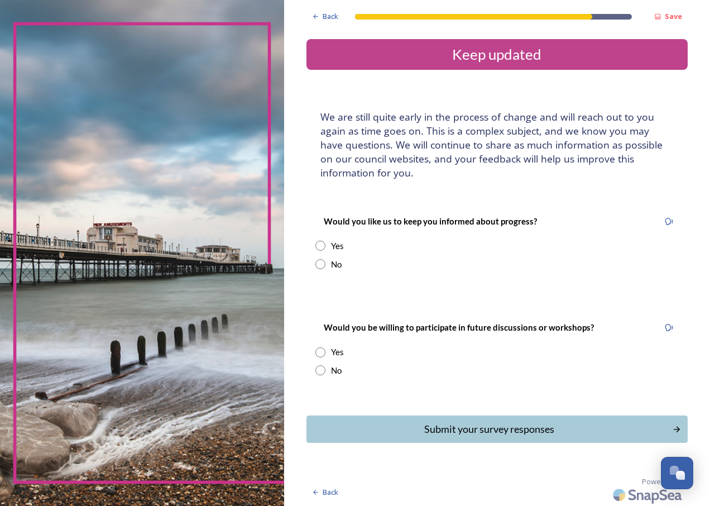
click at [323, 244] on input "radio" at bounding box center [320, 246] width 10 height 10
radio input "true"
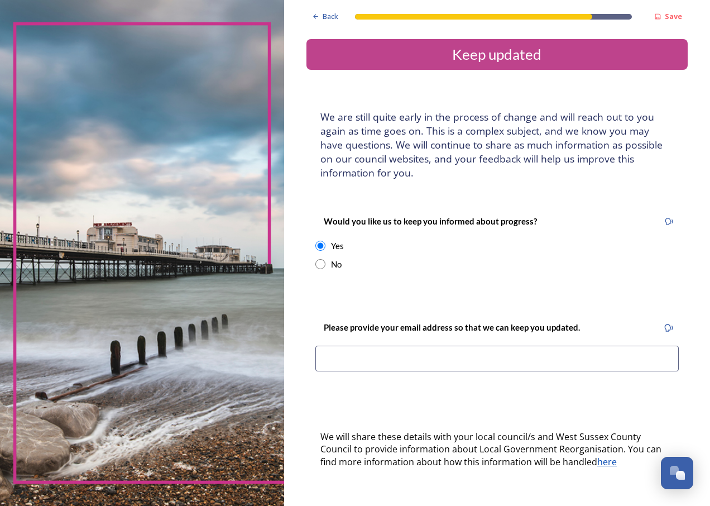
click at [318, 264] on input "radio" at bounding box center [320, 264] width 10 height 10
radio input "true"
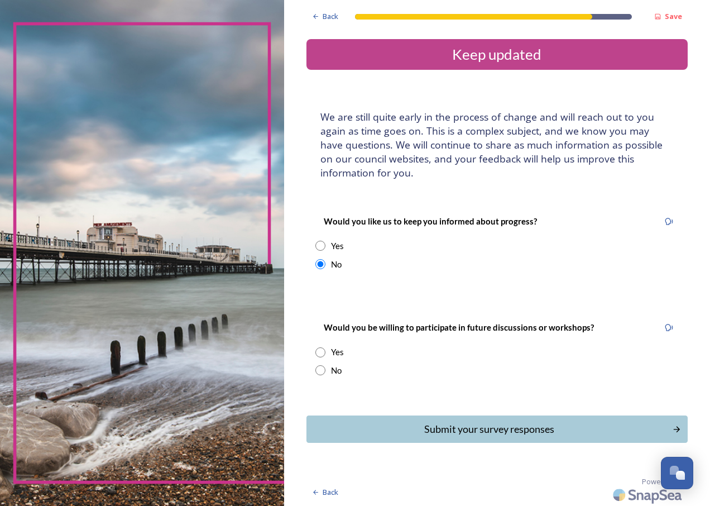
click at [319, 353] on input "radio" at bounding box center [320, 352] width 10 height 10
radio input "true"
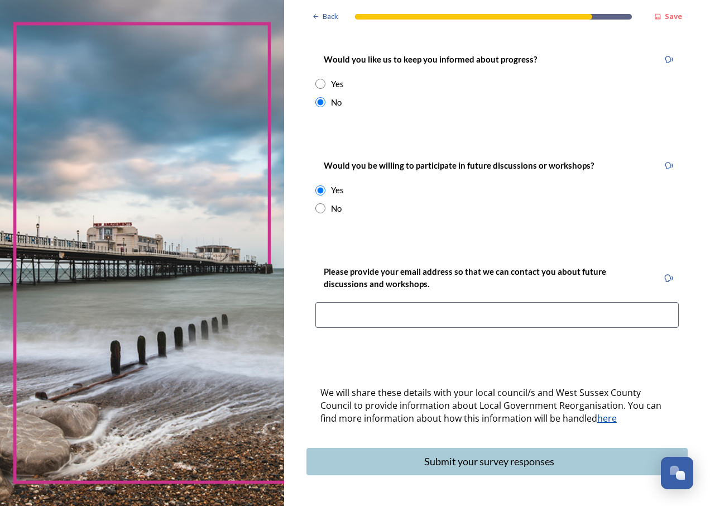
scroll to position [168, 0]
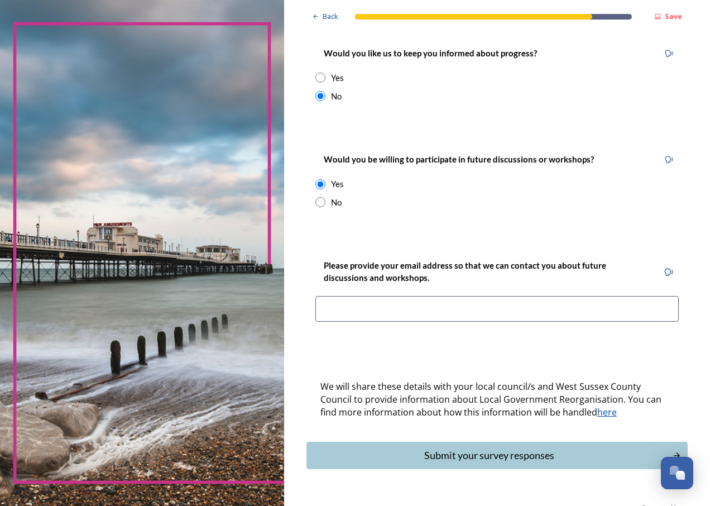
click at [326, 313] on input at bounding box center [497, 309] width 364 height 26
type input "[EMAIL_ADDRESS][PERSON_NAME][DOMAIN_NAME]"
click at [504, 455] on div "Submit your survey responses" at bounding box center [488, 455] width 357 height 15
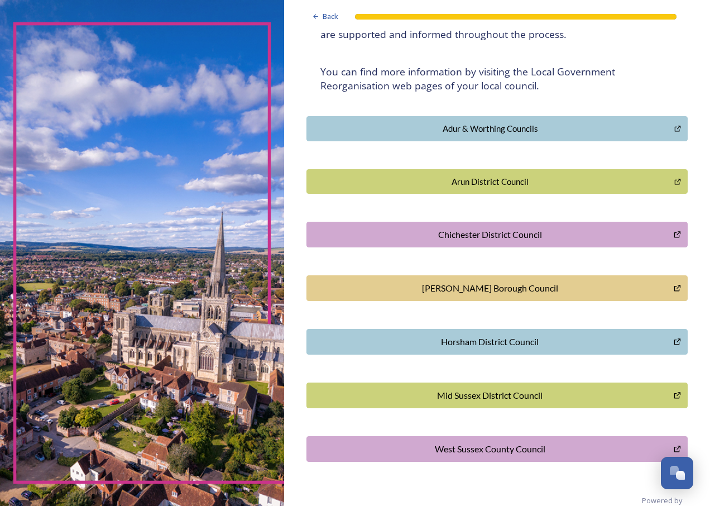
scroll to position [213, 0]
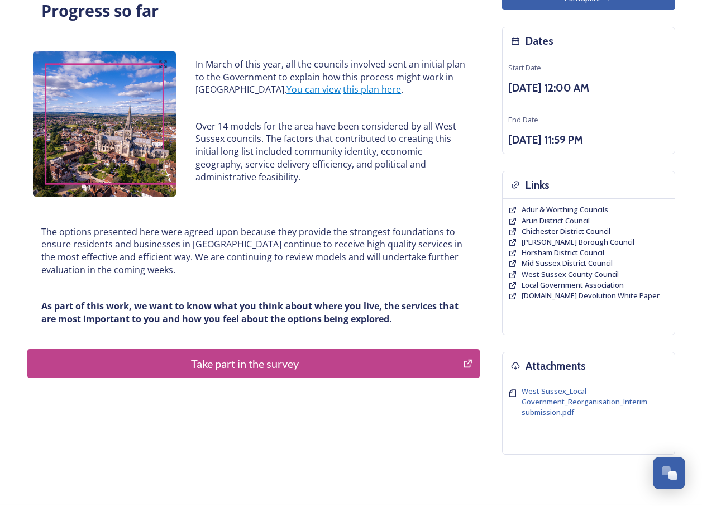
scroll to position [99, 0]
